Goal: Task Accomplishment & Management: Manage account settings

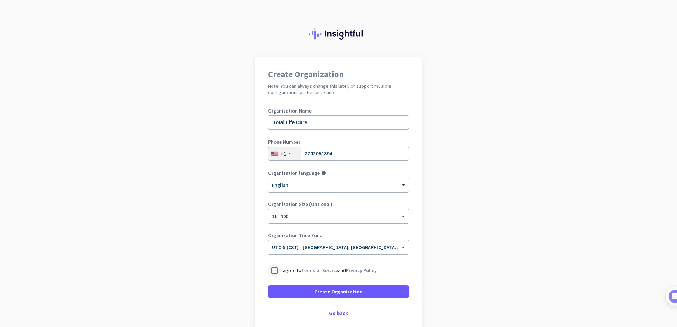
click at [272, 270] on div at bounding box center [274, 270] width 13 height 13
click at [333, 297] on span at bounding box center [338, 291] width 141 height 17
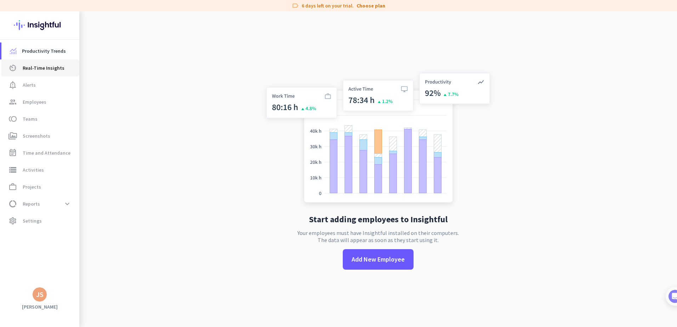
click at [45, 68] on span "Real-Time Insights" at bounding box center [44, 68] width 42 height 8
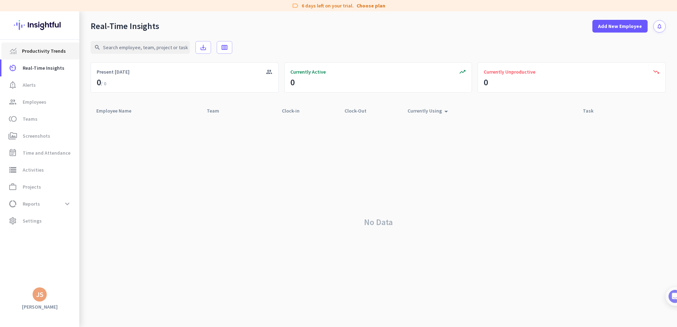
click at [39, 56] on link "Productivity Trends" at bounding box center [40, 50] width 78 height 17
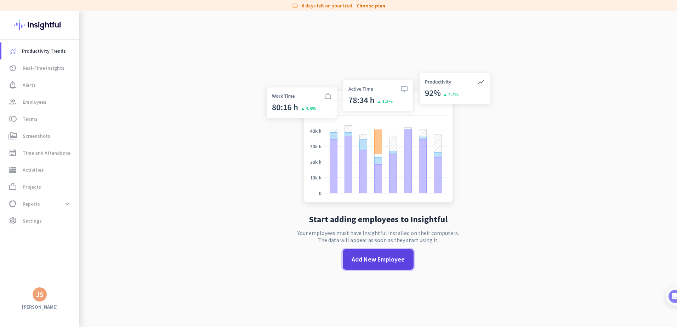
click at [382, 264] on span at bounding box center [378, 259] width 71 height 17
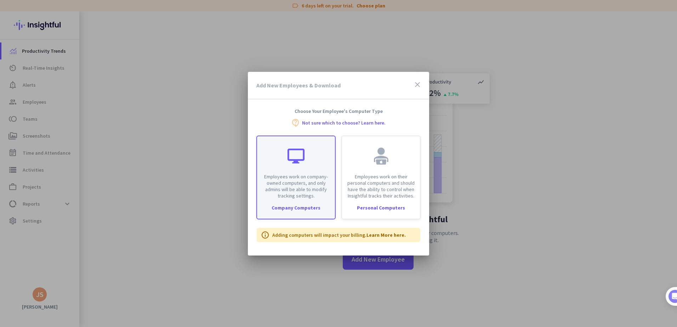
click at [282, 208] on div "Company Computers" at bounding box center [296, 207] width 78 height 5
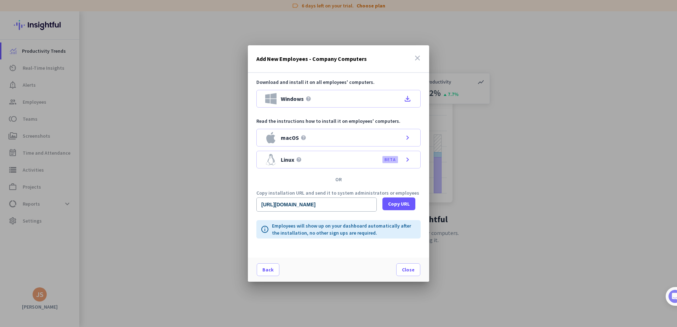
click at [417, 57] on icon "close" at bounding box center [417, 58] width 8 height 8
